Goal: Task Accomplishment & Management: Use online tool/utility

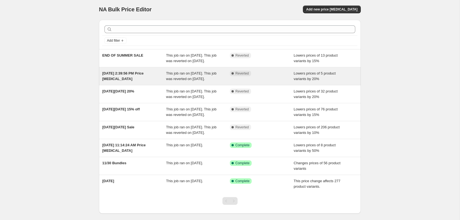
scroll to position [1, 0]
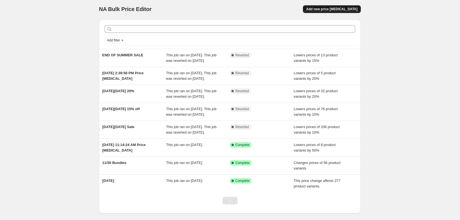
click at [336, 7] on span "Add new price change job" at bounding box center [332, 9] width 51 height 4
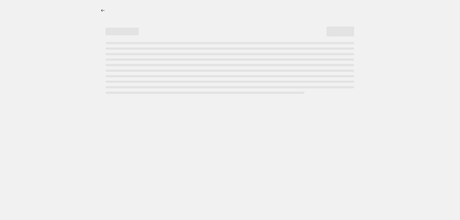
select select "percentage"
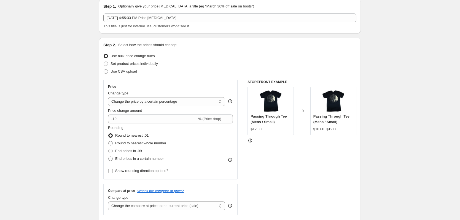
scroll to position [29, 0]
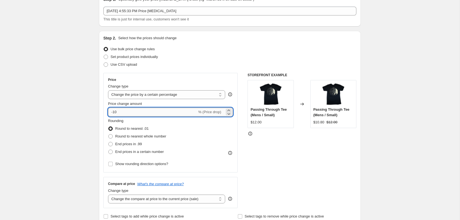
click at [123, 112] on input "-10" at bounding box center [152, 112] width 89 height 9
type input "-1"
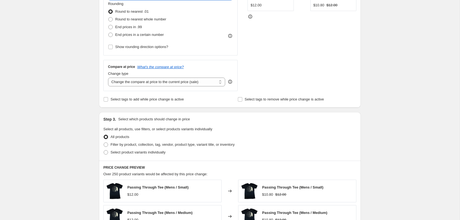
scroll to position [182, 0]
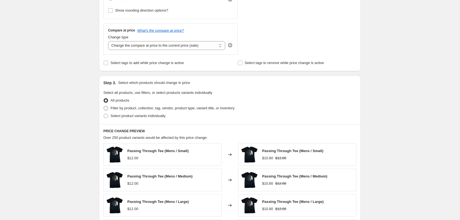
type input "-20"
click at [119, 107] on span "Filter by product, collection, tag, vendor, product type, variant title, or inv…" at bounding box center [173, 108] width 124 height 4
click at [104, 106] on input "Filter by product, collection, tag, vendor, product type, variant title, or inv…" at bounding box center [104, 106] width 0 height 0
radio input "true"
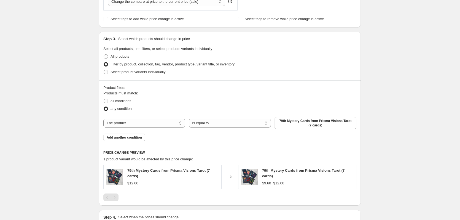
scroll to position [227, 0]
drag, startPoint x: 108, startPoint y: 99, endPoint x: 163, endPoint y: 98, distance: 55.5
click at [163, 98] on div "all conditions" at bounding box center [229, 100] width 253 height 8
click at [146, 121] on select "The product The product's collection The product's tag The product's vendor The…" at bounding box center [144, 122] width 82 height 9
click at [229, 123] on select "Is equal to Is not equal to" at bounding box center [230, 122] width 82 height 9
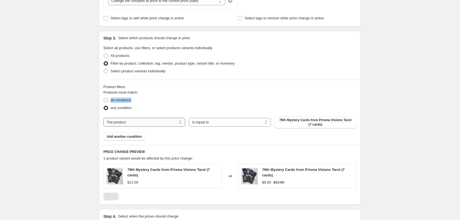
click at [149, 121] on select "The product The product's collection The product's tag The product's vendor The…" at bounding box center [144, 122] width 82 height 9
click at [320, 121] on span "79th Mystery Cards from Prisma Visions Tarot (7 cards)" at bounding box center [315, 122] width 75 height 9
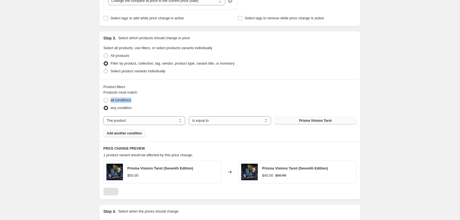
click at [131, 132] on span "Add another condition" at bounding box center [124, 133] width 35 height 4
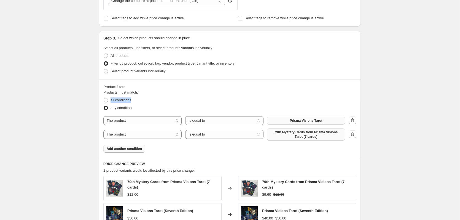
click at [304, 137] on span "79th Mystery Cards from Prisma Visions Tarot (7 cards)" at bounding box center [306, 134] width 72 height 9
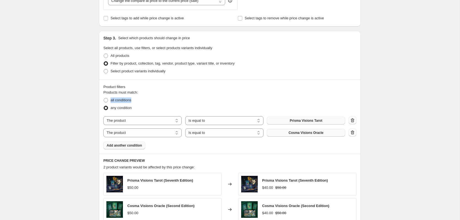
click at [111, 146] on span "Add another condition" at bounding box center [124, 145] width 35 height 4
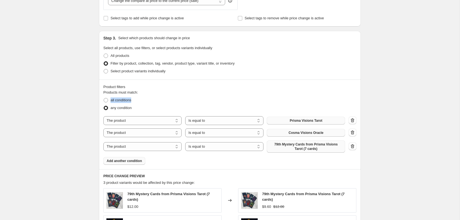
click at [307, 147] on span "79th Mystery Cards from Prisma Visions Tarot (7 cards)" at bounding box center [306, 146] width 72 height 9
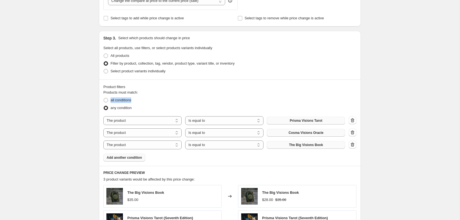
click at [123, 159] on span "Add another condition" at bounding box center [124, 157] width 35 height 4
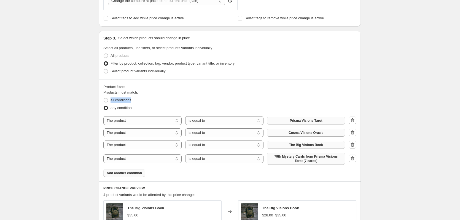
click at [314, 159] on span "79th Mystery Cards from Prisma Visions Tarot (7 cards)" at bounding box center [306, 158] width 72 height 9
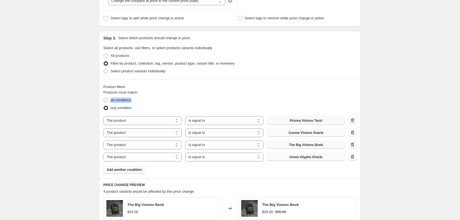
click at [138, 169] on span "Add another condition" at bounding box center [124, 169] width 35 height 4
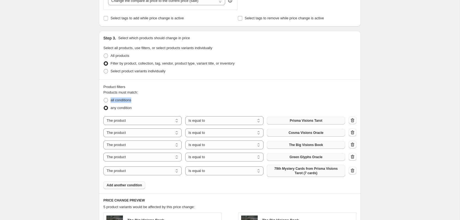
click at [302, 173] on span "79th Mystery Cards from Prisma Visions Tarot (7 cards)" at bounding box center [306, 170] width 72 height 9
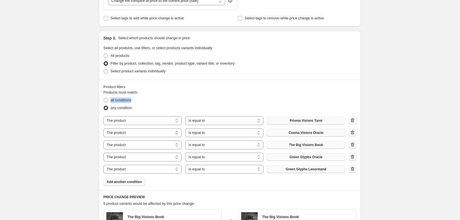
click at [130, 183] on span "Add another condition" at bounding box center [124, 182] width 35 height 4
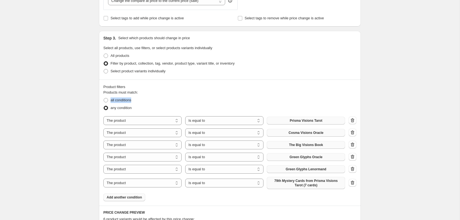
click at [299, 187] on span "79th Mystery Cards from Prisma Visions Tarot (7 cards)" at bounding box center [306, 183] width 72 height 9
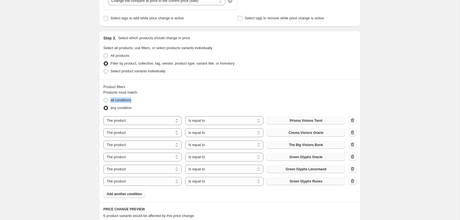
click at [138, 194] on span "Add another condition" at bounding box center [124, 194] width 35 height 4
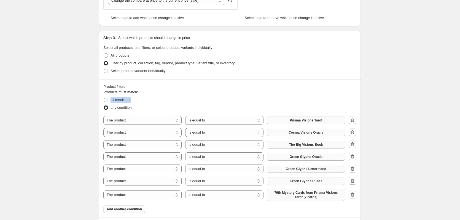
click at [297, 197] on span "79th Mystery Cards from Prisma Visions Tarot (7 cards)" at bounding box center [306, 194] width 72 height 9
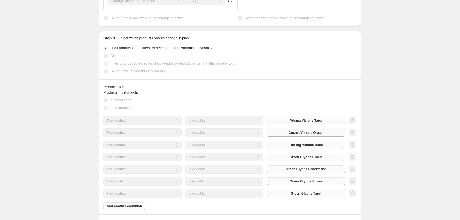
click at [134, 207] on div "Products must match: all conditions any condition The product The product's col…" at bounding box center [229, 150] width 253 height 120
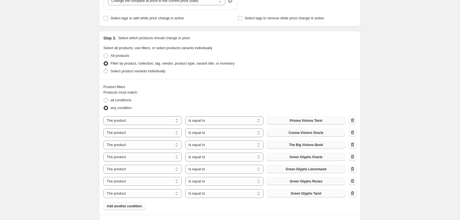
click at [134, 207] on span "Add another condition" at bounding box center [124, 206] width 35 height 4
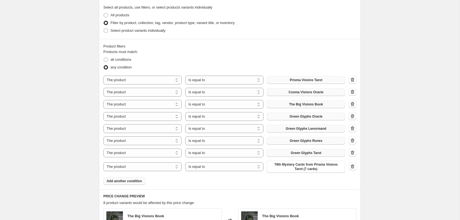
scroll to position [302, 0]
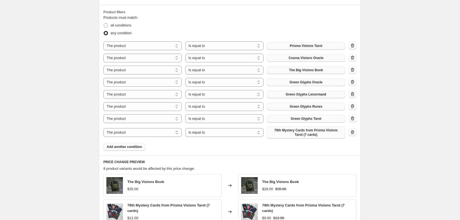
click at [298, 132] on span "79th Mystery Cards from Prisma Visions Tarot (7 cards)" at bounding box center [306, 132] width 72 height 9
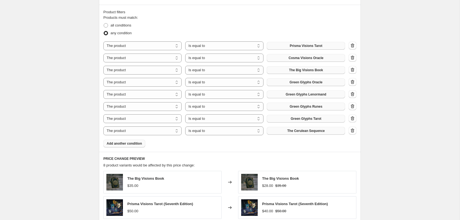
click at [116, 146] on button "Add another condition" at bounding box center [124, 144] width 42 height 8
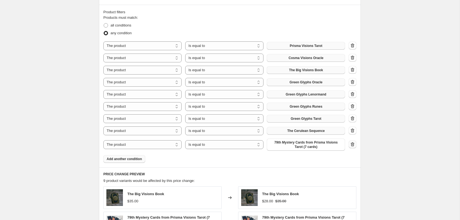
click at [353, 144] on icon "button" at bounding box center [353, 145] width 6 height 6
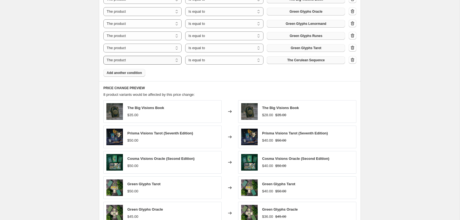
scroll to position [371, 0]
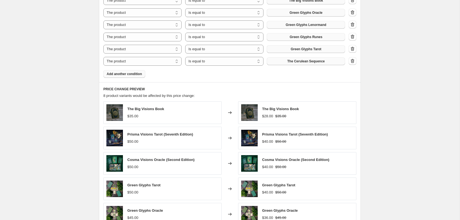
click at [132, 74] on span "Add another condition" at bounding box center [124, 74] width 35 height 4
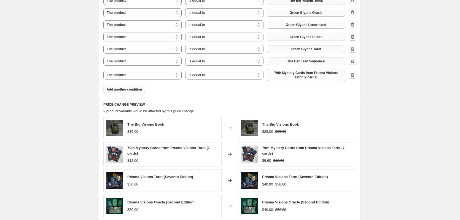
click at [300, 76] on span "79th Mystery Cards from Prisma Visions Tarot (7 cards)" at bounding box center [306, 75] width 72 height 9
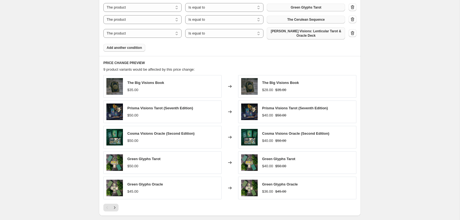
scroll to position [440, 0]
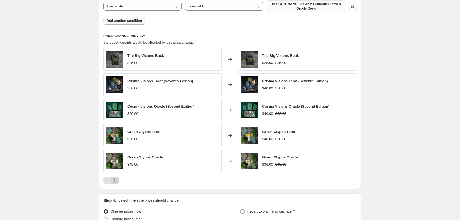
click at [116, 178] on icon "Next" at bounding box center [115, 181] width 6 height 6
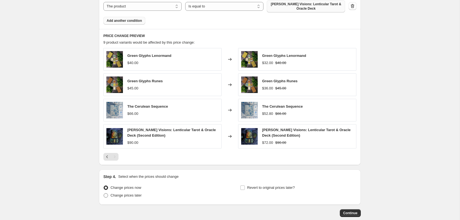
click at [138, 193] on span "Change prices later" at bounding box center [126, 195] width 31 height 4
click at [104, 193] on input "Change prices later" at bounding box center [104, 193] width 0 height 0
radio input "true"
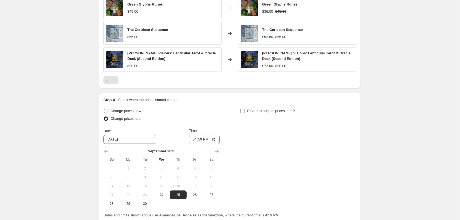
scroll to position [523, 0]
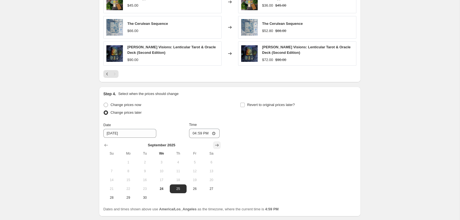
click at [217, 142] on icon "Show next month, October 2025" at bounding box center [217, 145] width 6 height 6
click at [217, 142] on icon "Show next month, November 2025" at bounding box center [217, 145] width 6 height 6
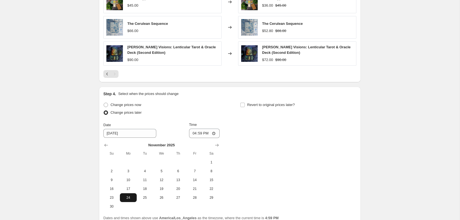
click at [131, 195] on span "24" at bounding box center [128, 197] width 12 height 4
type input "11/24/2025"
click at [204, 130] on input "16:59" at bounding box center [204, 133] width 31 height 9
click at [216, 130] on input "16:59" at bounding box center [204, 133] width 31 height 9
type input "00:00"
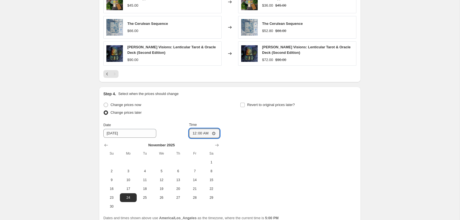
click at [180, 118] on div "Change prices now Change prices later Date 11/24/2025 Time 00:00 November 2025 …" at bounding box center [161, 156] width 116 height 110
click at [242, 103] on input "Revert to original prices later?" at bounding box center [243, 105] width 4 height 4
checkbox input "true"
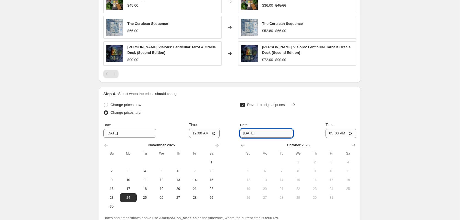
click at [257, 131] on input "10/1/2025" at bounding box center [266, 133] width 53 height 9
click at [249, 129] on input "10/1/2025" at bounding box center [266, 133] width 53 height 9
click at [356, 142] on icon "Show next month, November 2025" at bounding box center [354, 145] width 6 height 6
click at [356, 142] on icon "Show next month, December 2025" at bounding box center [354, 145] width 6 height 6
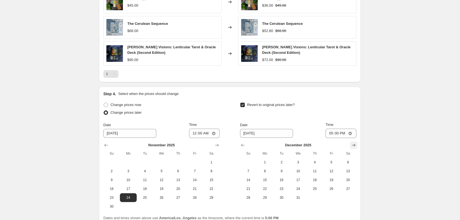
click at [352, 142] on icon "Show next month, January 2026" at bounding box center [354, 145] width 6 height 6
click at [242, 142] on icon "Show previous month, December 2025" at bounding box center [243, 145] width 6 height 6
click at [282, 160] on span "2" at bounding box center [282, 162] width 12 height 4
type input "12/2/2025"
click at [332, 129] on input "17:00" at bounding box center [341, 133] width 31 height 9
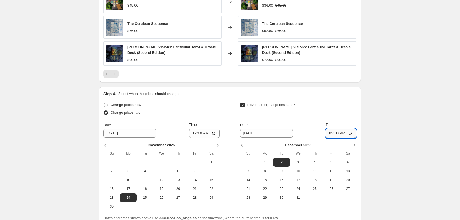
click at [351, 130] on input "17:00" at bounding box center [341, 133] width 31 height 9
click at [339, 132] on input "17:00" at bounding box center [341, 133] width 31 height 9
click at [339, 131] on input "17:00" at bounding box center [341, 133] width 31 height 9
drag, startPoint x: 356, startPoint y: 131, endPoint x: 353, endPoint y: 131, distance: 3.0
click at [355, 131] on input "17:00" at bounding box center [341, 133] width 31 height 9
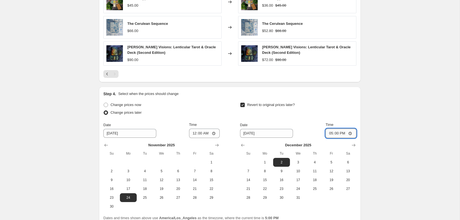
click at [351, 131] on input "17:00" at bounding box center [341, 133] width 31 height 9
type input "00:00"
click at [336, 116] on div "Revert to original prices later? Date 12/2/2025 Time 00:00 December 2025 Su Mo …" at bounding box center [298, 151] width 116 height 101
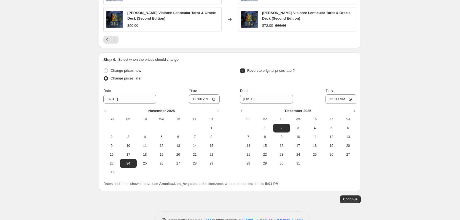
scroll to position [557, 0]
click at [353, 196] on span "Continue" at bounding box center [351, 198] width 14 height 4
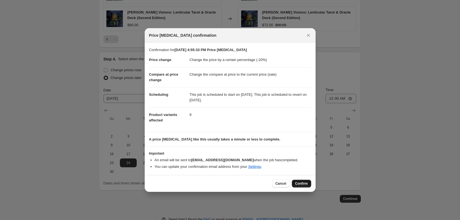
click at [305, 183] on span "Confirm" at bounding box center [301, 183] width 13 height 4
